Goal: Browse casually

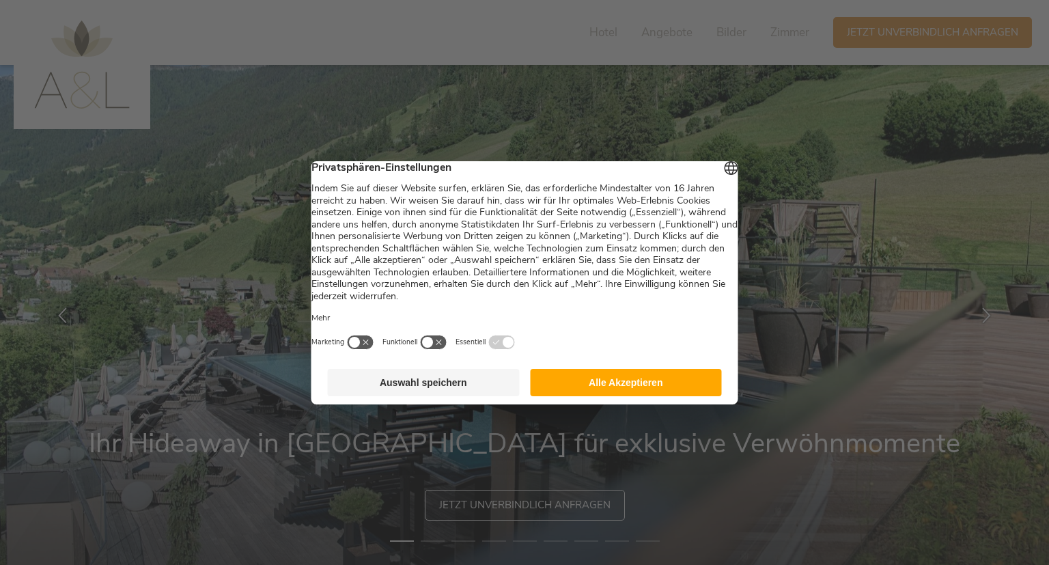
click at [558, 387] on button "Alle Akzeptieren" at bounding box center [626, 382] width 192 height 27
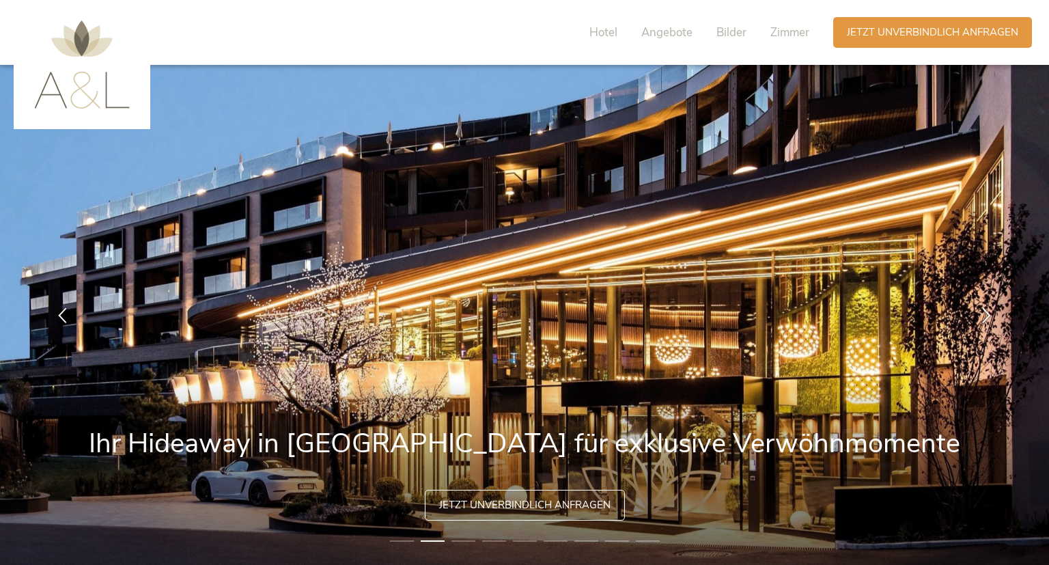
drag, startPoint x: 179, startPoint y: 438, endPoint x: 345, endPoint y: 444, distance: 166.7
click at [345, 444] on img at bounding box center [524, 315] width 1049 height 500
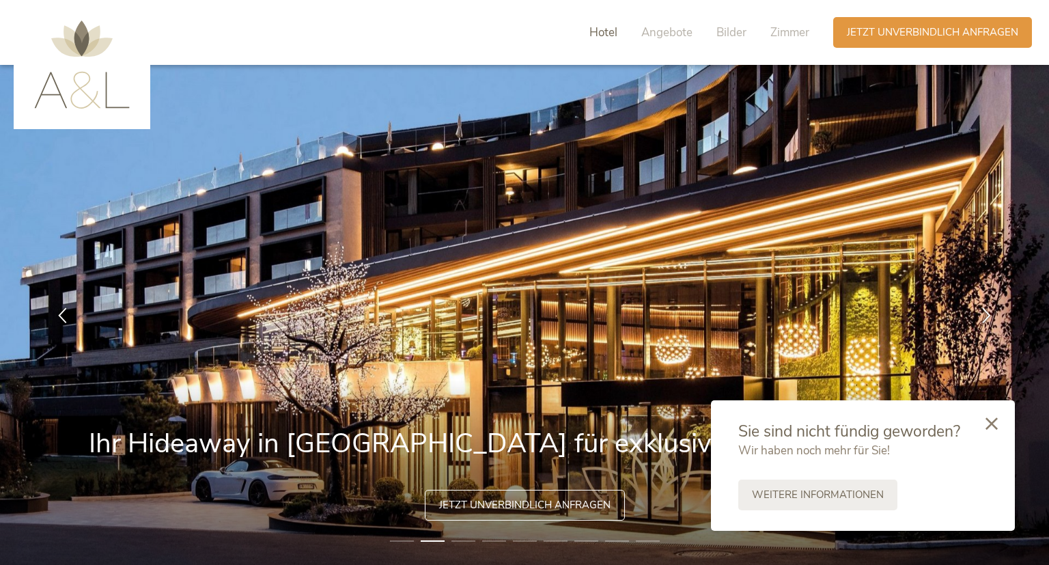
click at [610, 29] on span "Hotel" at bounding box center [603, 33] width 28 height 16
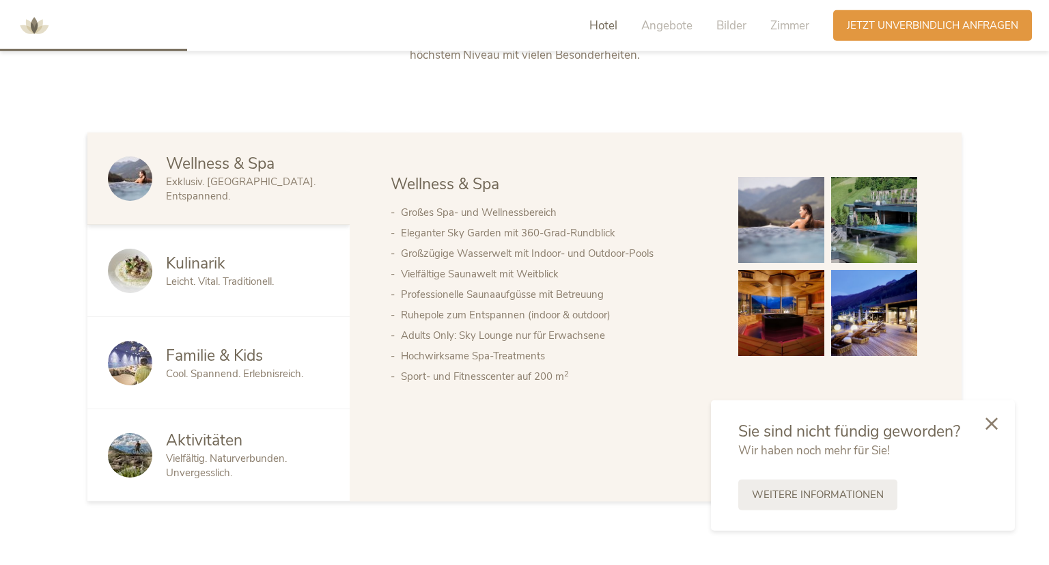
scroll to position [729, 0]
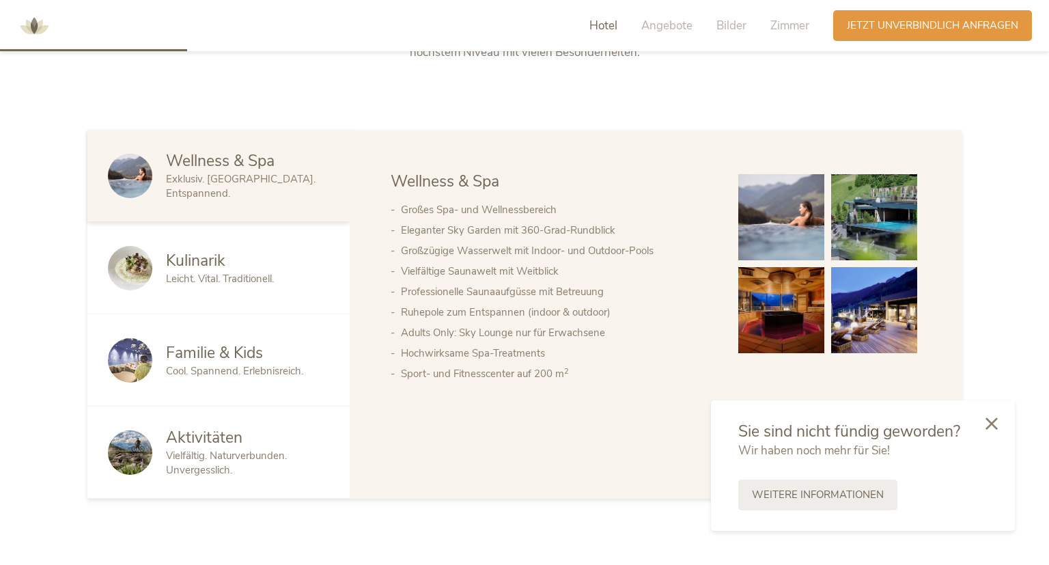
click at [257, 453] on span "Vielfältig. Naturverbunden. Unvergesslich." at bounding box center [226, 462] width 121 height 28
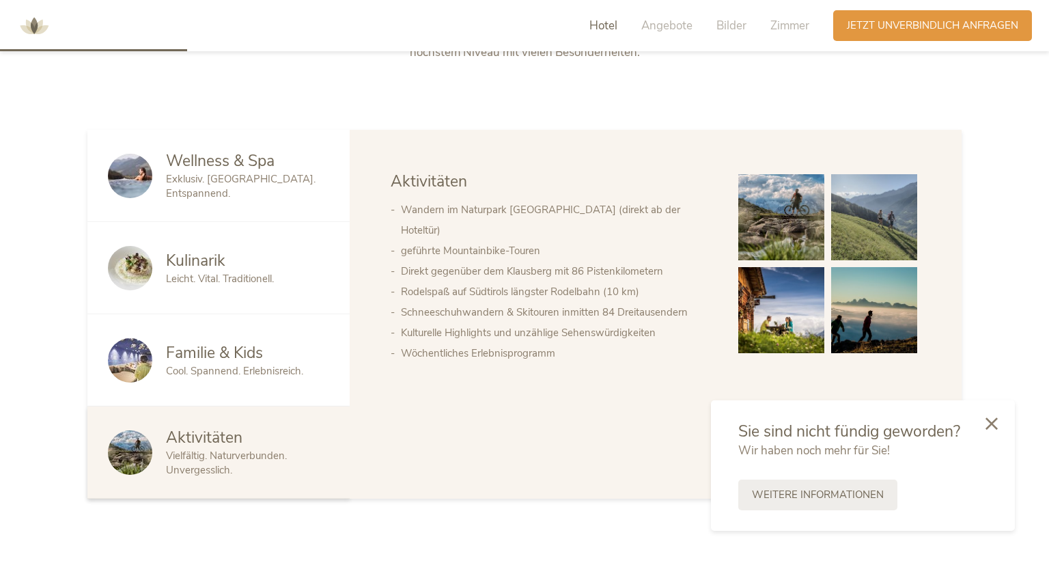
click at [273, 188] on span "Exklusiv. [GEOGRAPHIC_DATA]. Entspannend." at bounding box center [240, 186] width 149 height 28
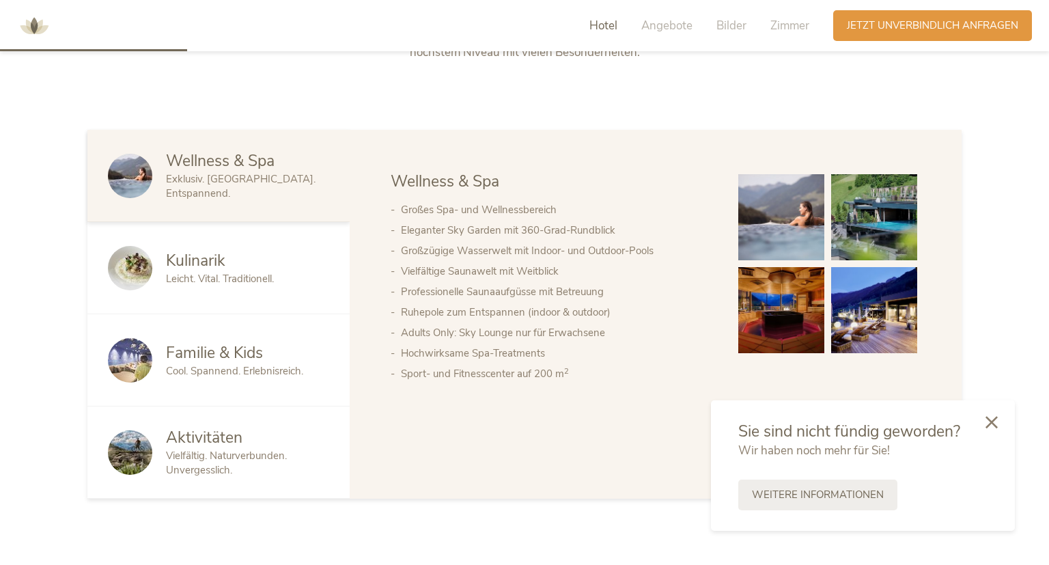
click at [988, 423] on icon at bounding box center [991, 422] width 12 height 12
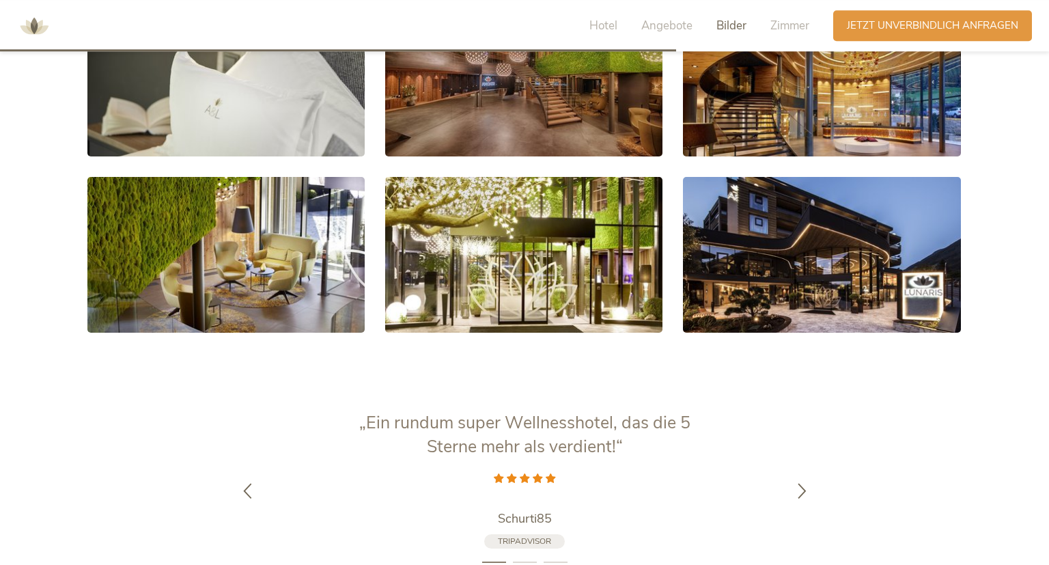
scroll to position [2637, 0]
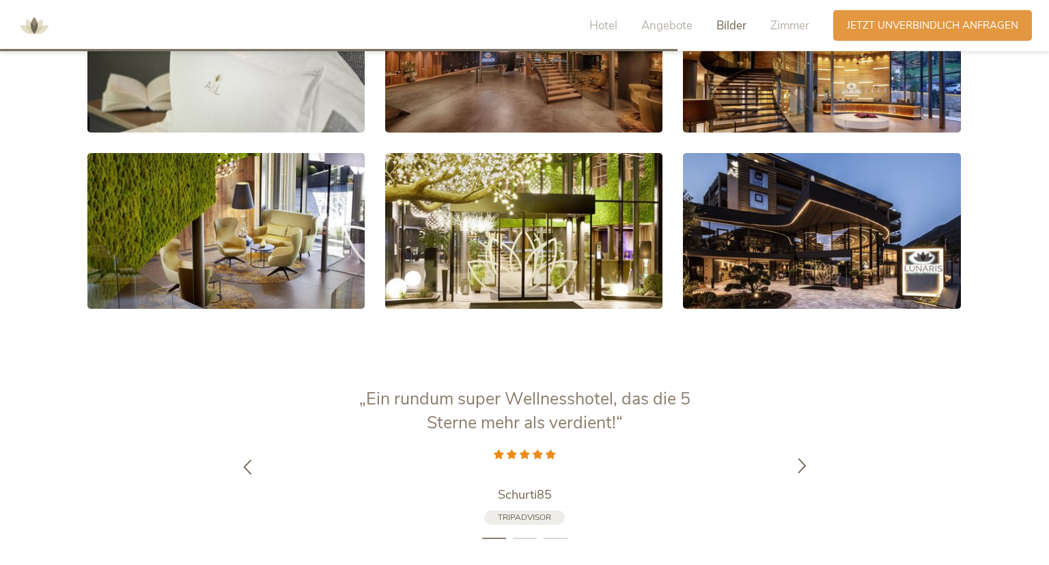
click at [800, 457] on icon at bounding box center [802, 465] width 16 height 16
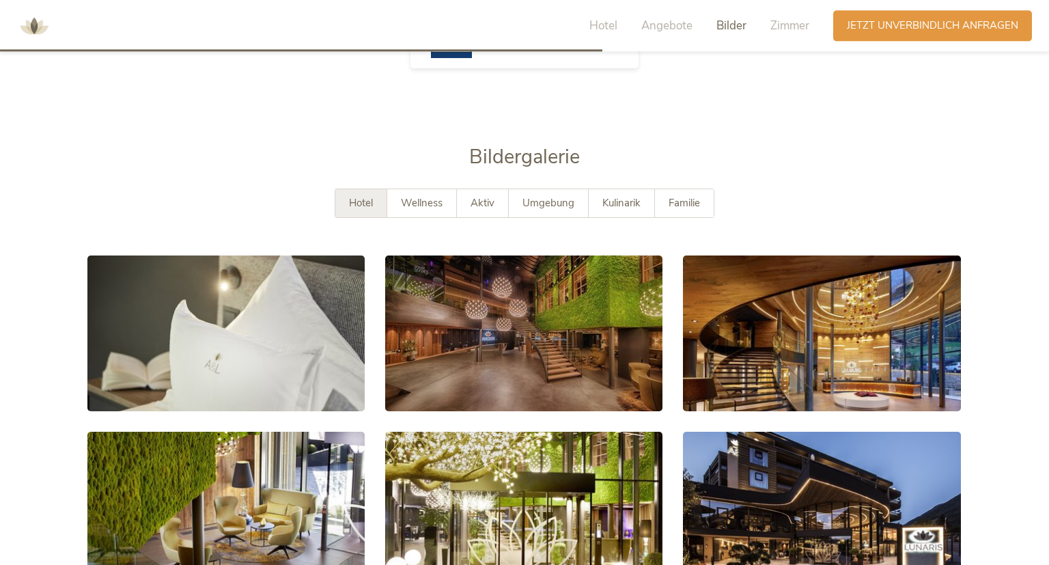
scroll to position [2356, 0]
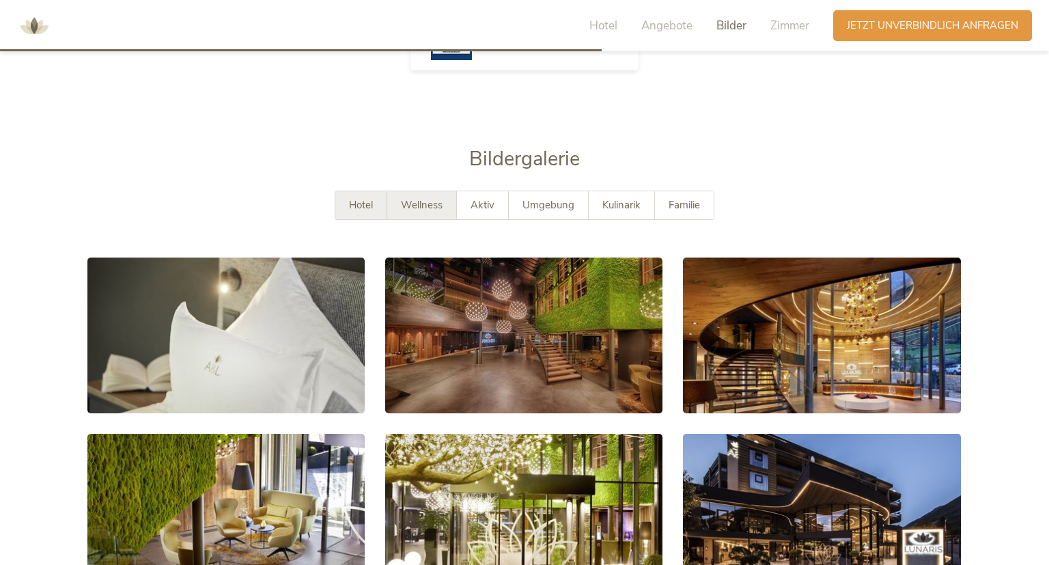
click at [423, 198] on span "Wellness" at bounding box center [422, 205] width 42 height 14
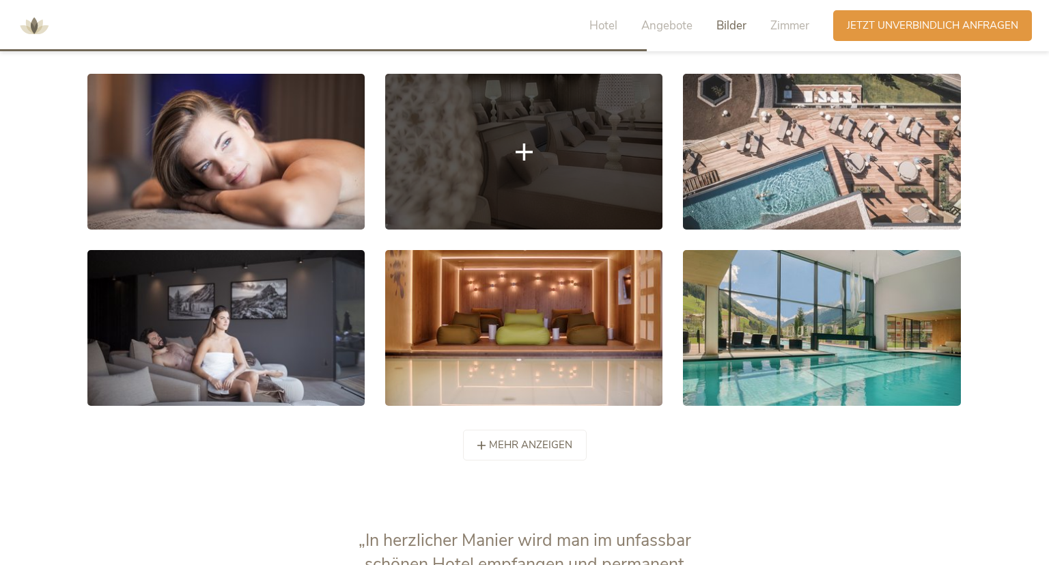
scroll to position [2563, 0]
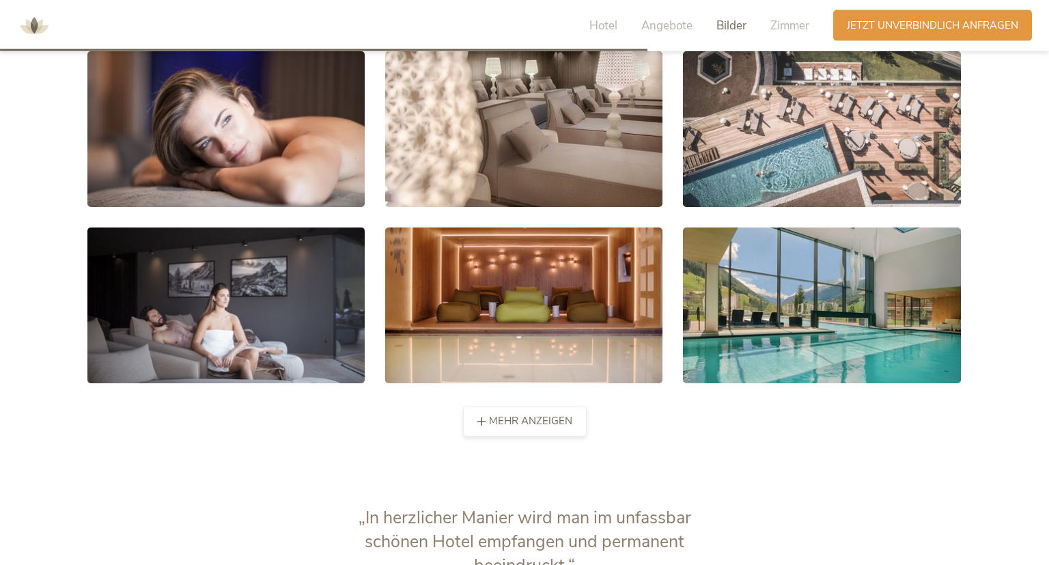
click at [539, 414] on span "mehr anzeigen" at bounding box center [530, 421] width 83 height 14
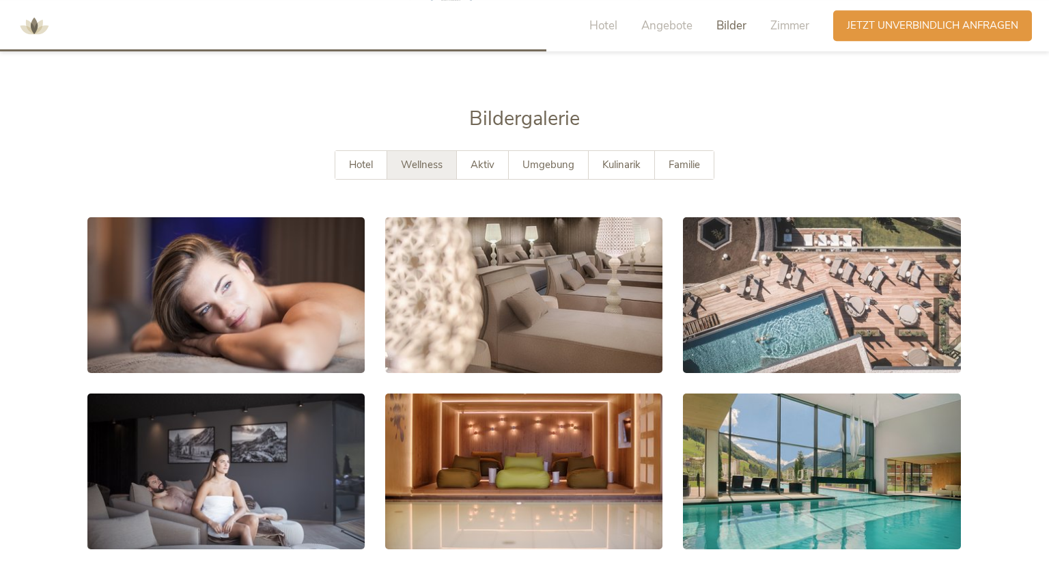
scroll to position [2389, 0]
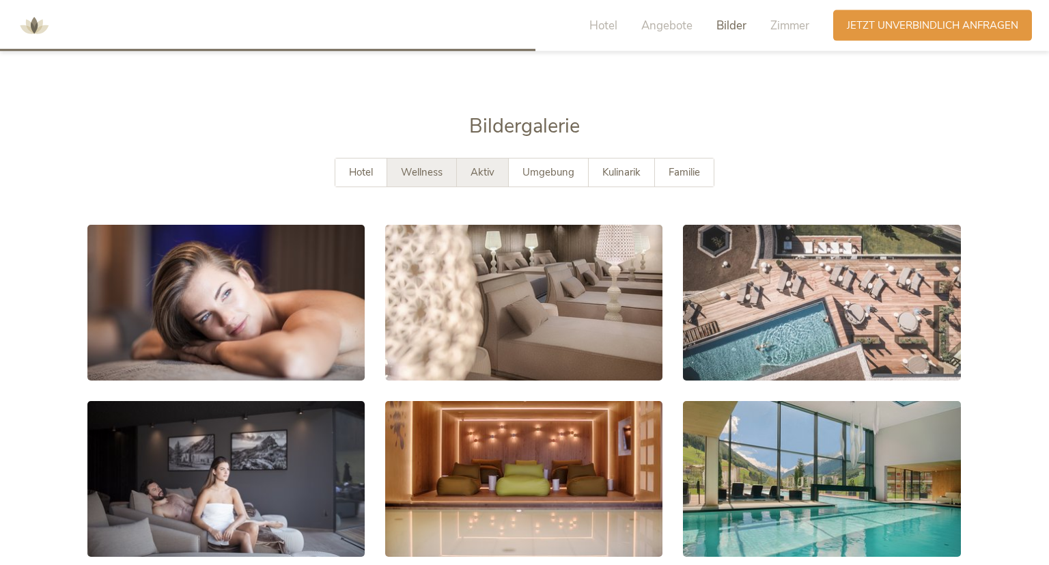
click at [479, 165] on span "Aktiv" at bounding box center [482, 172] width 24 height 14
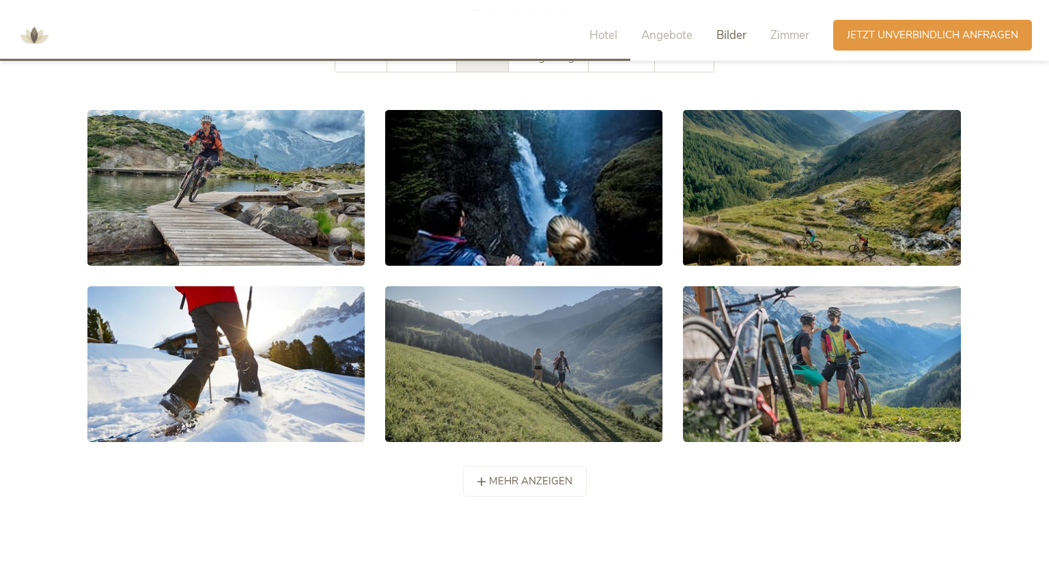
scroll to position [2513, 0]
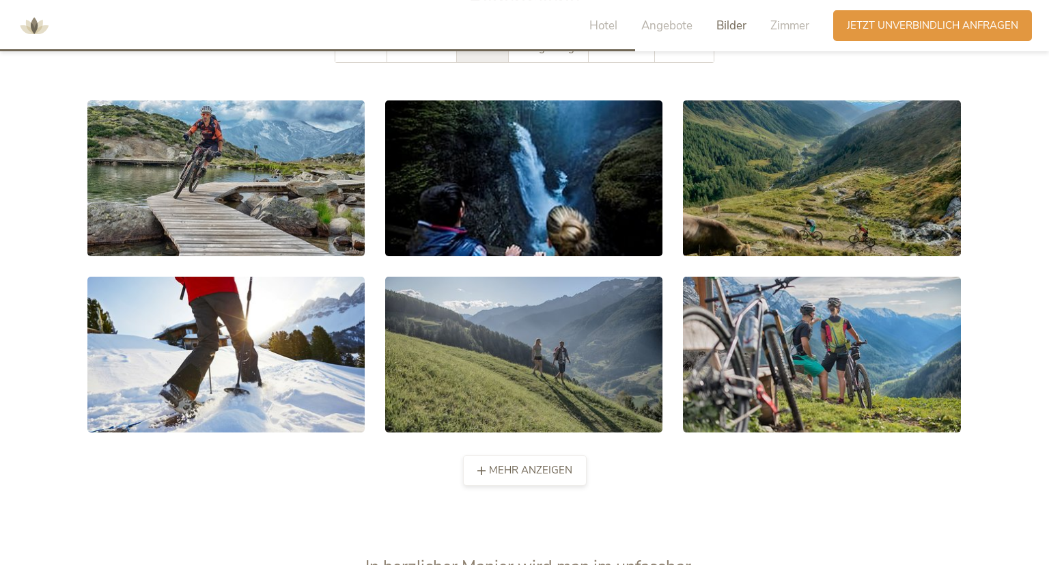
click at [544, 463] on span "mehr anzeigen" at bounding box center [530, 470] width 83 height 14
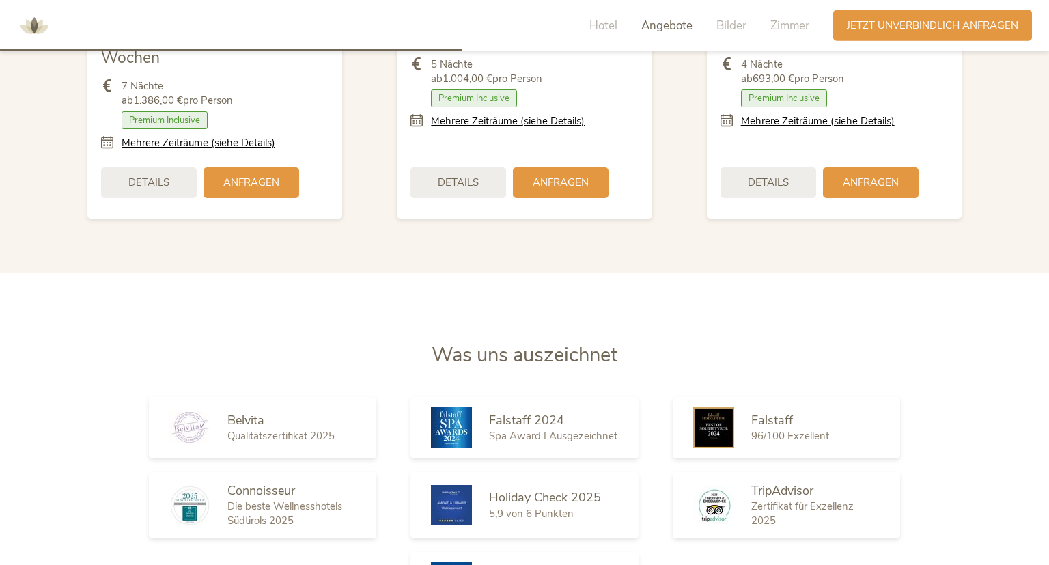
scroll to position [1761, 0]
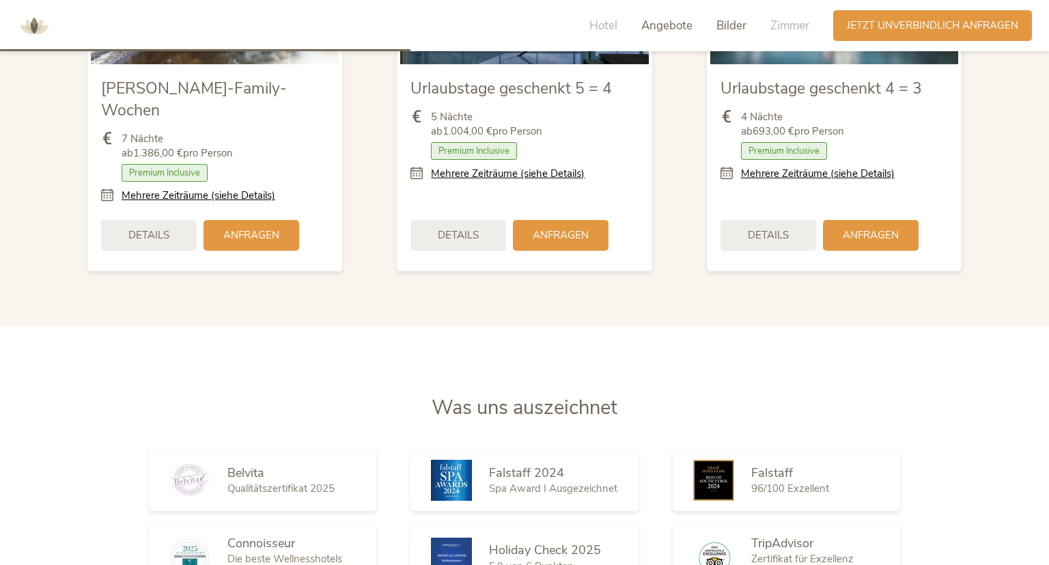
click at [728, 23] on span "Bilder" at bounding box center [731, 26] width 30 height 16
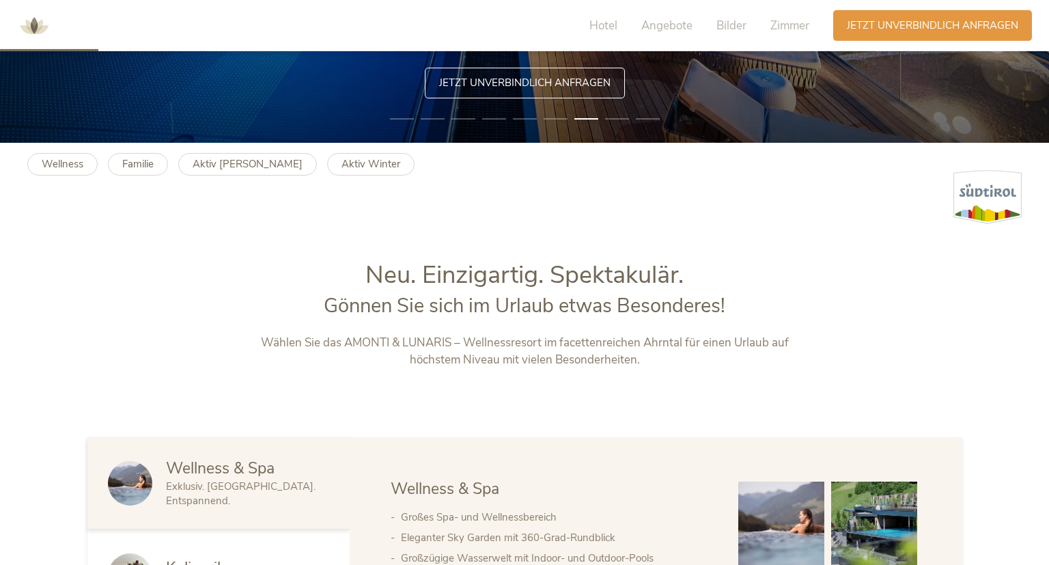
scroll to position [0, 0]
